Goal: Task Accomplishment & Management: Use online tool/utility

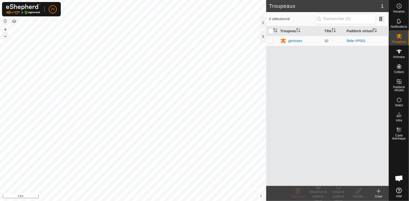
click at [5, 35] on button "–" at bounding box center [5, 36] width 6 height 6
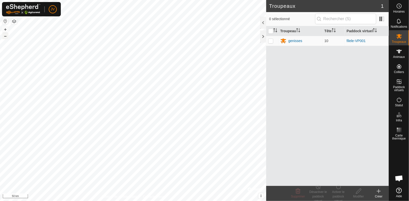
click at [5, 35] on button "–" at bounding box center [5, 36] width 6 height 6
click at [256, 192] on div "Politique de confidentialité Contactez-nous + – ⇧ i © Mapbox , © OpenStreetMap …" at bounding box center [133, 100] width 266 height 201
click at [5, 30] on button "+" at bounding box center [5, 30] width 6 height 6
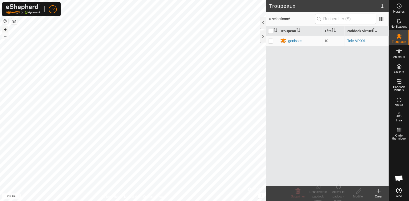
click at [5, 30] on button "+" at bounding box center [5, 30] width 6 height 6
click at [5, 29] on button "+" at bounding box center [5, 30] width 6 height 6
click at [5, 28] on button "+" at bounding box center [5, 30] width 6 height 6
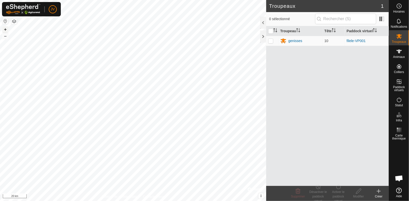
click at [5, 28] on button "+" at bounding box center [5, 30] width 6 height 6
click at [6, 29] on button "+" at bounding box center [5, 30] width 6 height 6
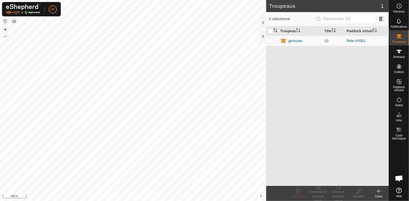
click at [4, 28] on button "+" at bounding box center [5, 30] width 6 height 6
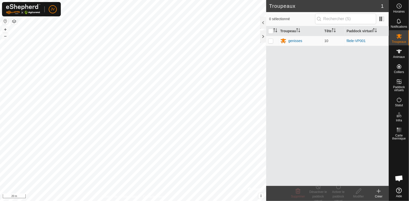
click at [0, 87] on html "JV Horaires Notifications Troupeaux Animaux Colliers Paddock virtuels Statut In…" at bounding box center [204, 100] width 409 height 201
click at [0, 94] on html "JV Horaires Notifications Troupeaux Animaux Colliers Paddock virtuels Statut In…" at bounding box center [204, 100] width 409 height 201
click at [271, 41] on p-checkbox at bounding box center [270, 41] width 5 height 4
checkbox input "true"
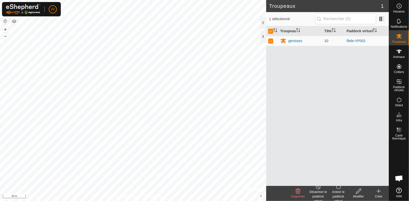
click at [317, 192] on div "Désactiver le paddock virtuel" at bounding box center [318, 197] width 20 height 14
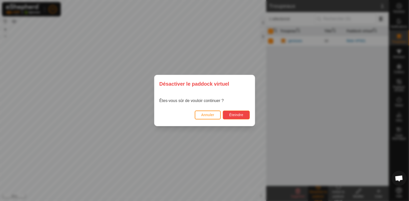
click at [233, 116] on span "Éteindre" at bounding box center [236, 115] width 14 height 4
